Goal: Information Seeking & Learning: Learn about a topic

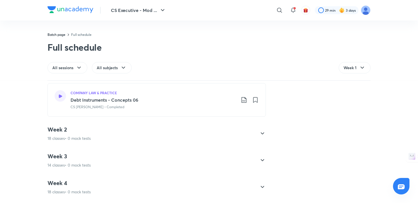
scroll to position [673, 0]
click at [263, 184] on icon at bounding box center [262, 185] width 7 height 7
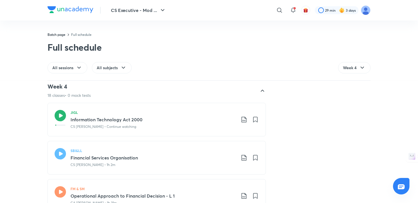
scroll to position [84, 0]
click at [112, 125] on p "CS Amit Vohra • Continue watching" at bounding box center [103, 127] width 66 height 5
